Goal: Task Accomplishment & Management: Manage account settings

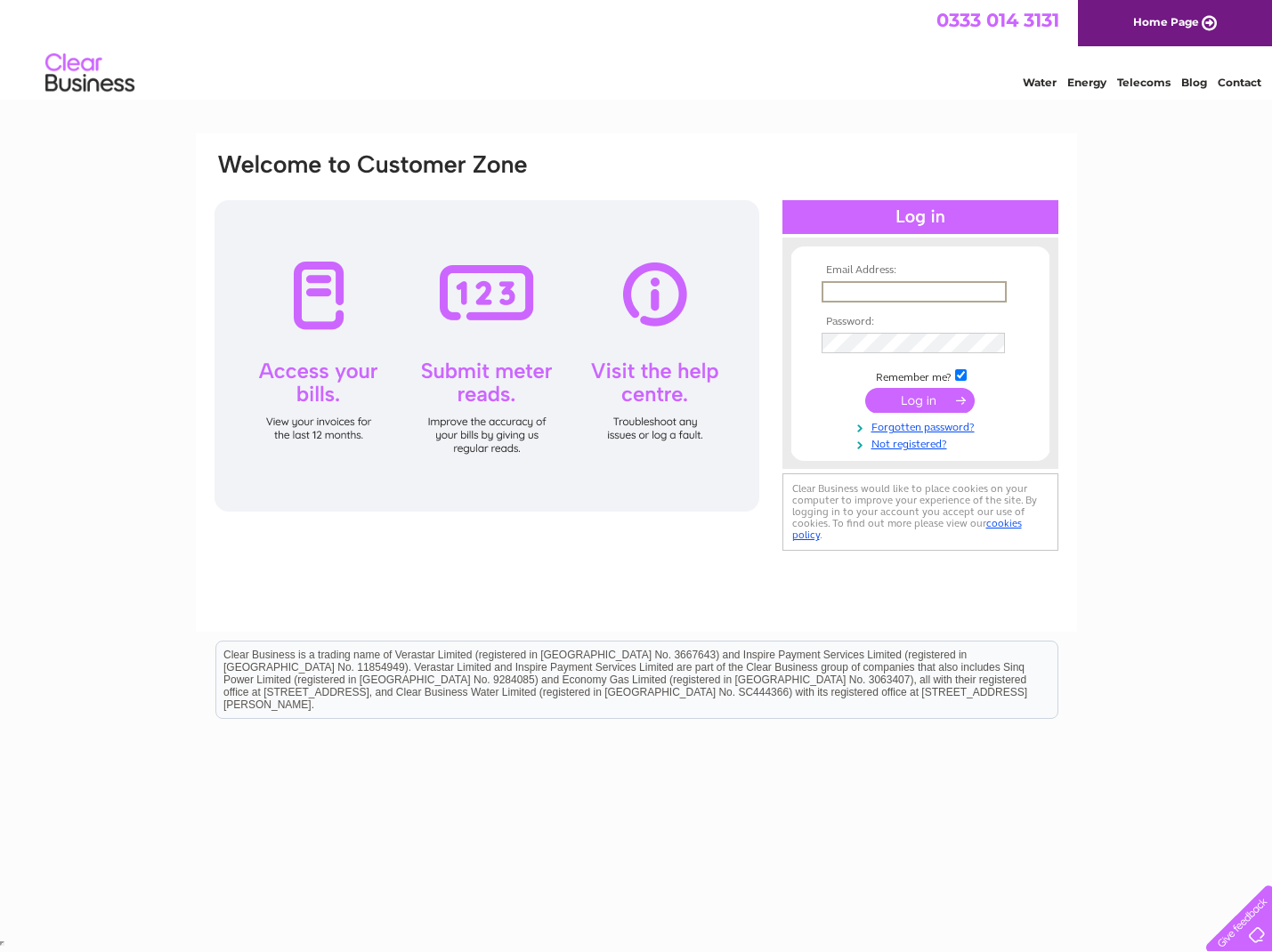
type input "andrew@andrewmoor.co.uk"
click at [922, 397] on input "submit" at bounding box center [919, 400] width 109 height 25
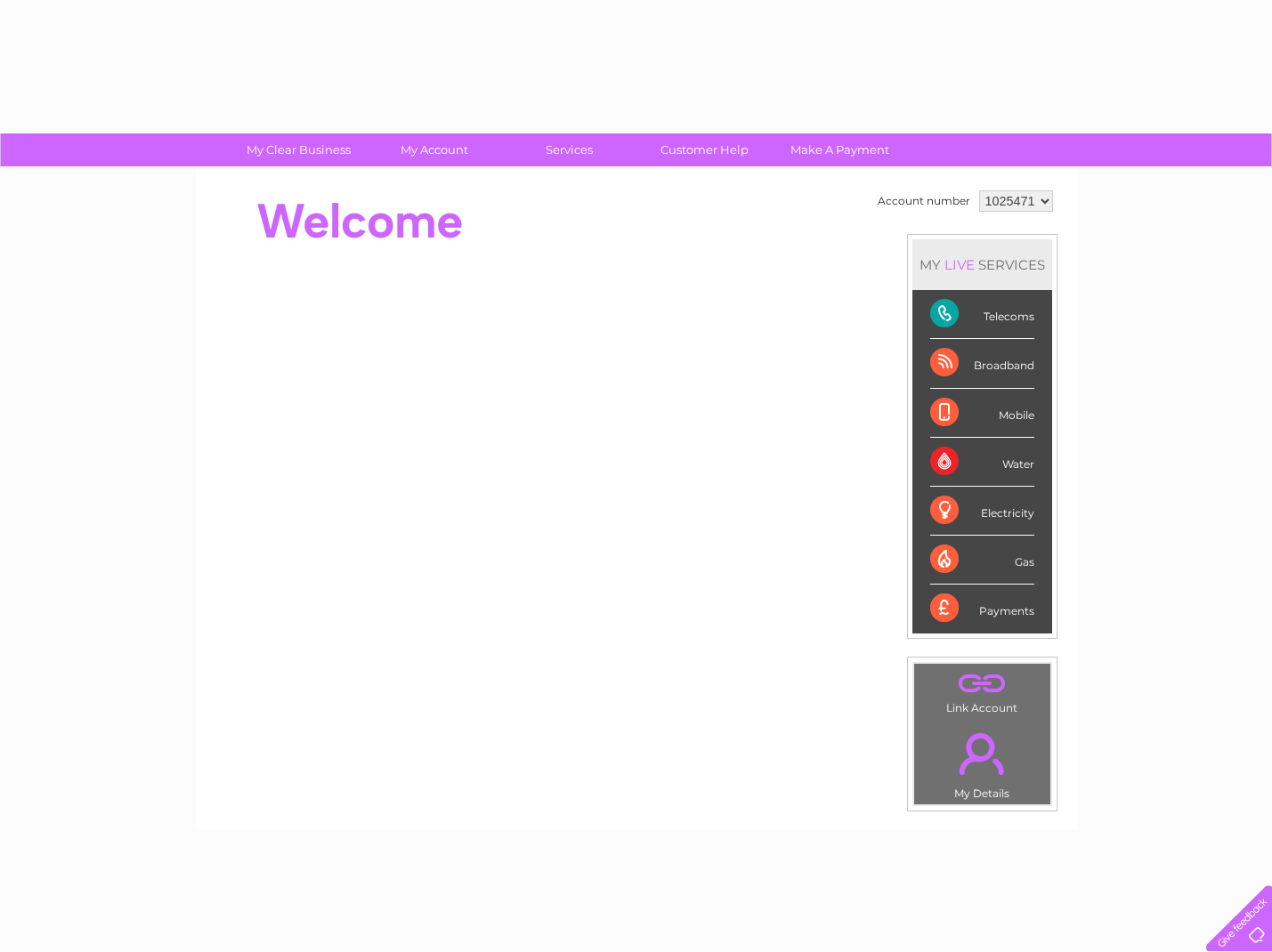
click at [933, 398] on div "Mobile" at bounding box center [982, 413] width 104 height 49
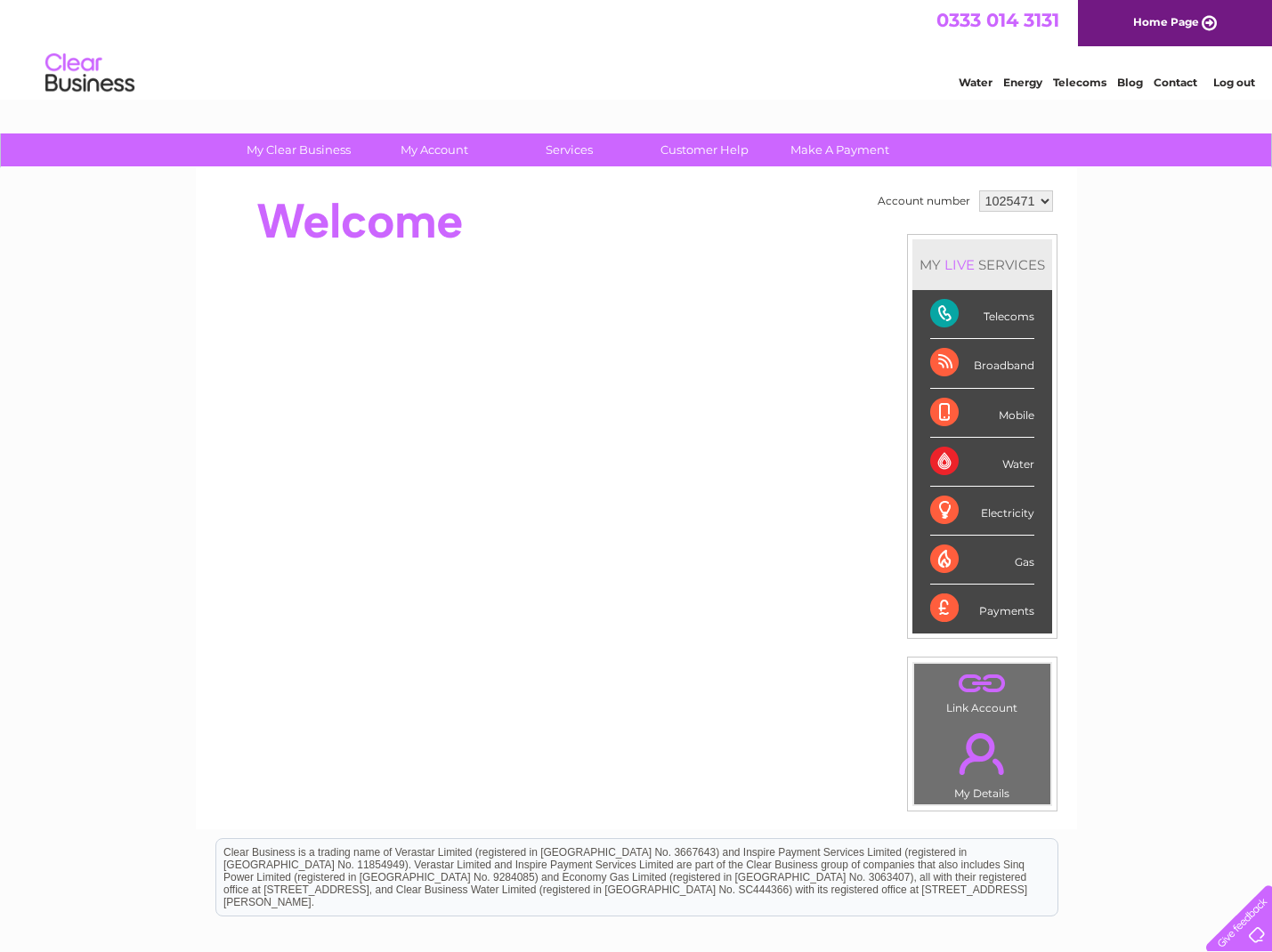
click at [986, 318] on div "Telecoms" at bounding box center [982, 314] width 104 height 49
click at [942, 317] on div "Telecoms" at bounding box center [982, 314] width 104 height 49
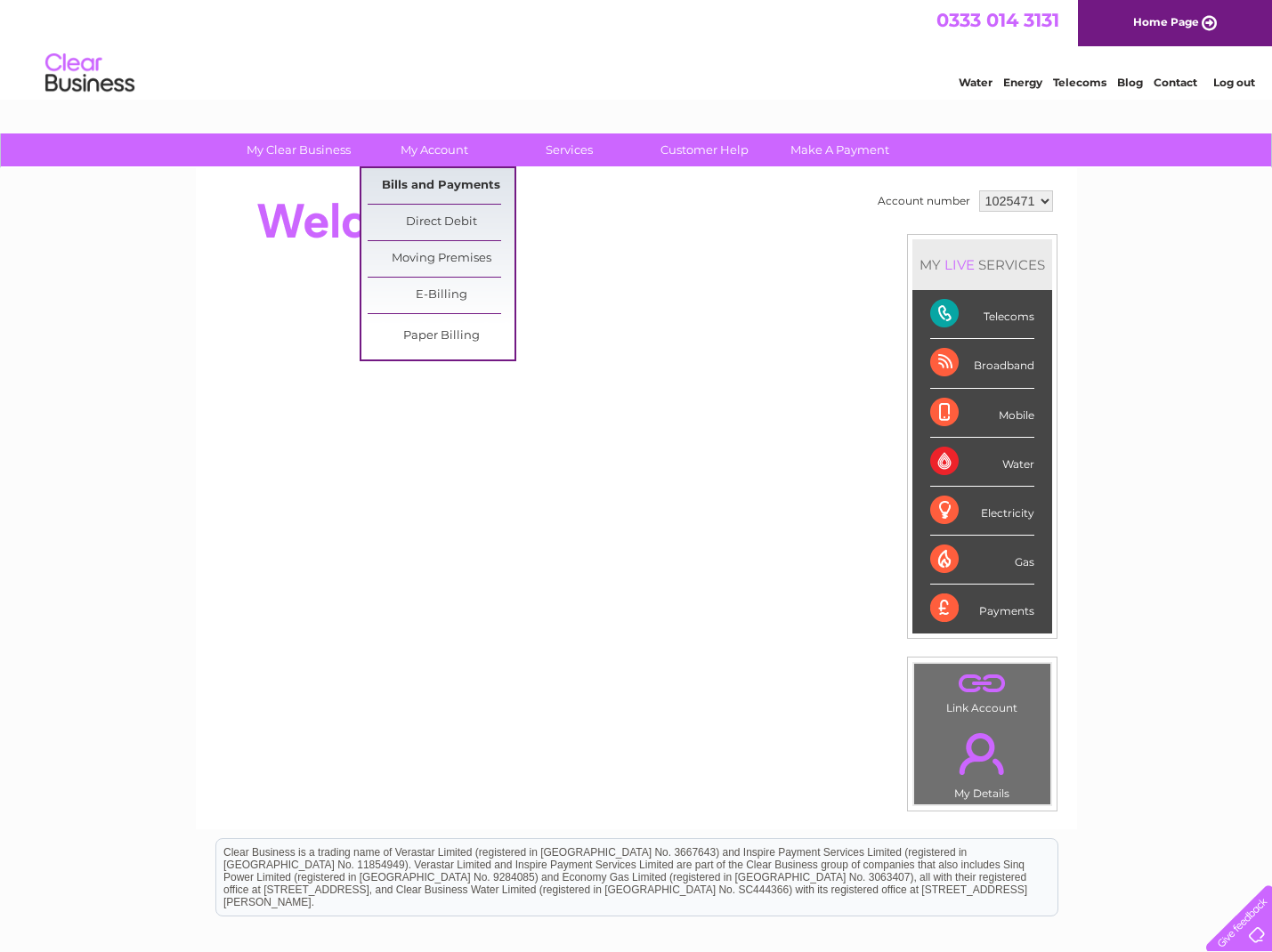
click at [436, 183] on link "Bills and Payments" at bounding box center [441, 186] width 147 height 36
click at [489, 182] on link "Bills and Payments" at bounding box center [441, 186] width 147 height 36
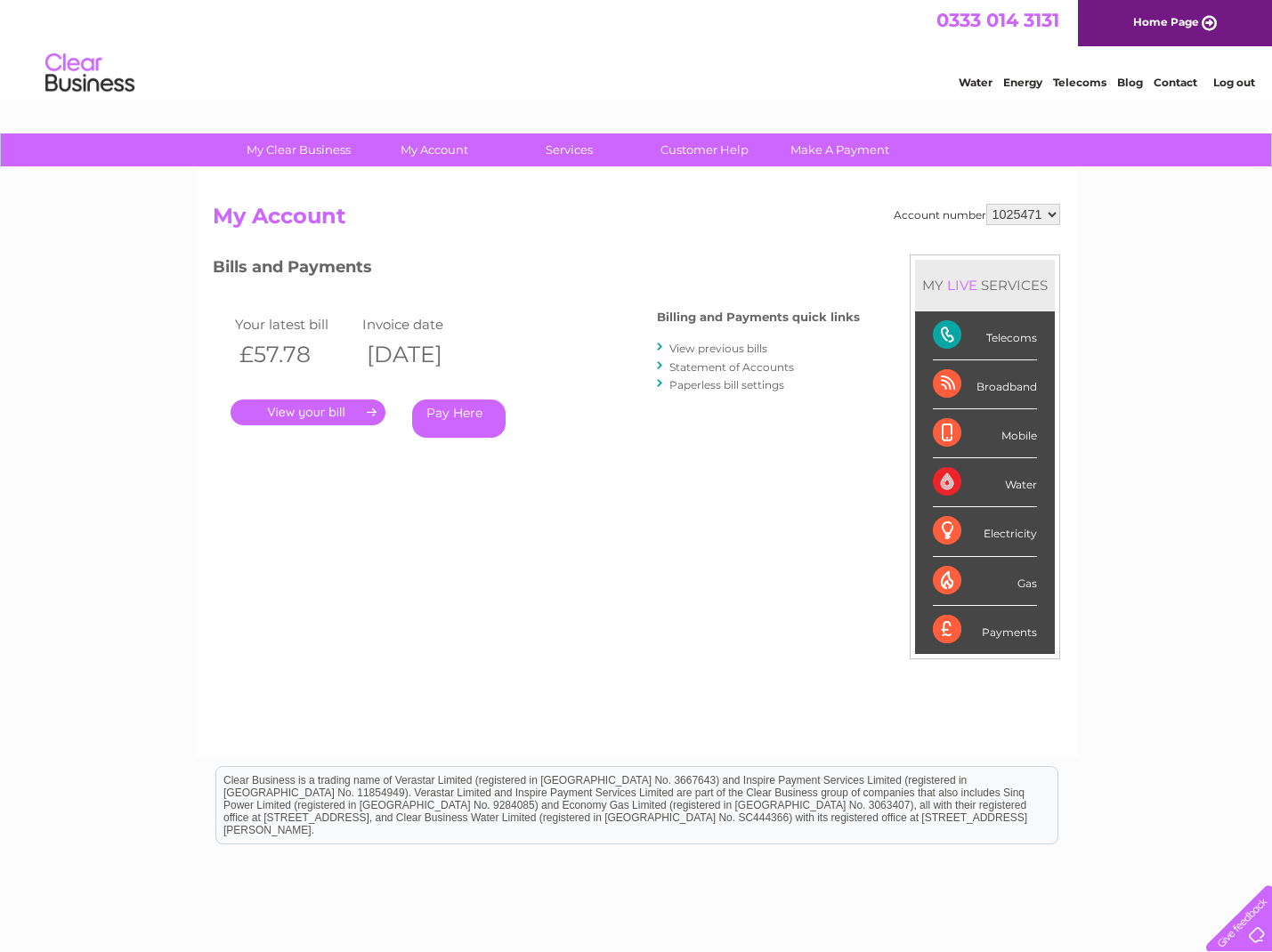
click at [305, 416] on link "." at bounding box center [308, 412] width 155 height 26
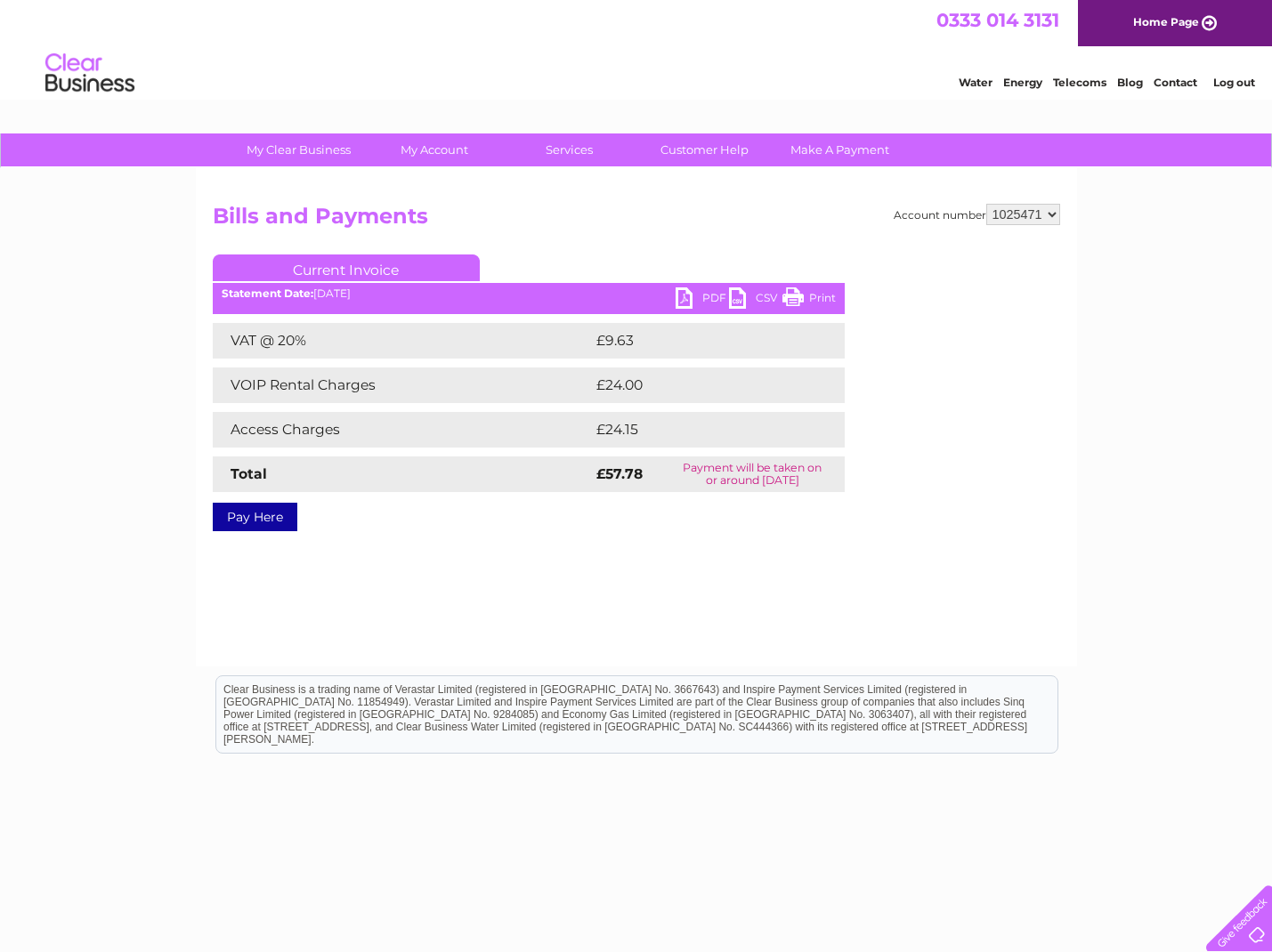
click at [792, 289] on link "Print" at bounding box center [809, 300] width 53 height 26
